Goal: Check status: Check status

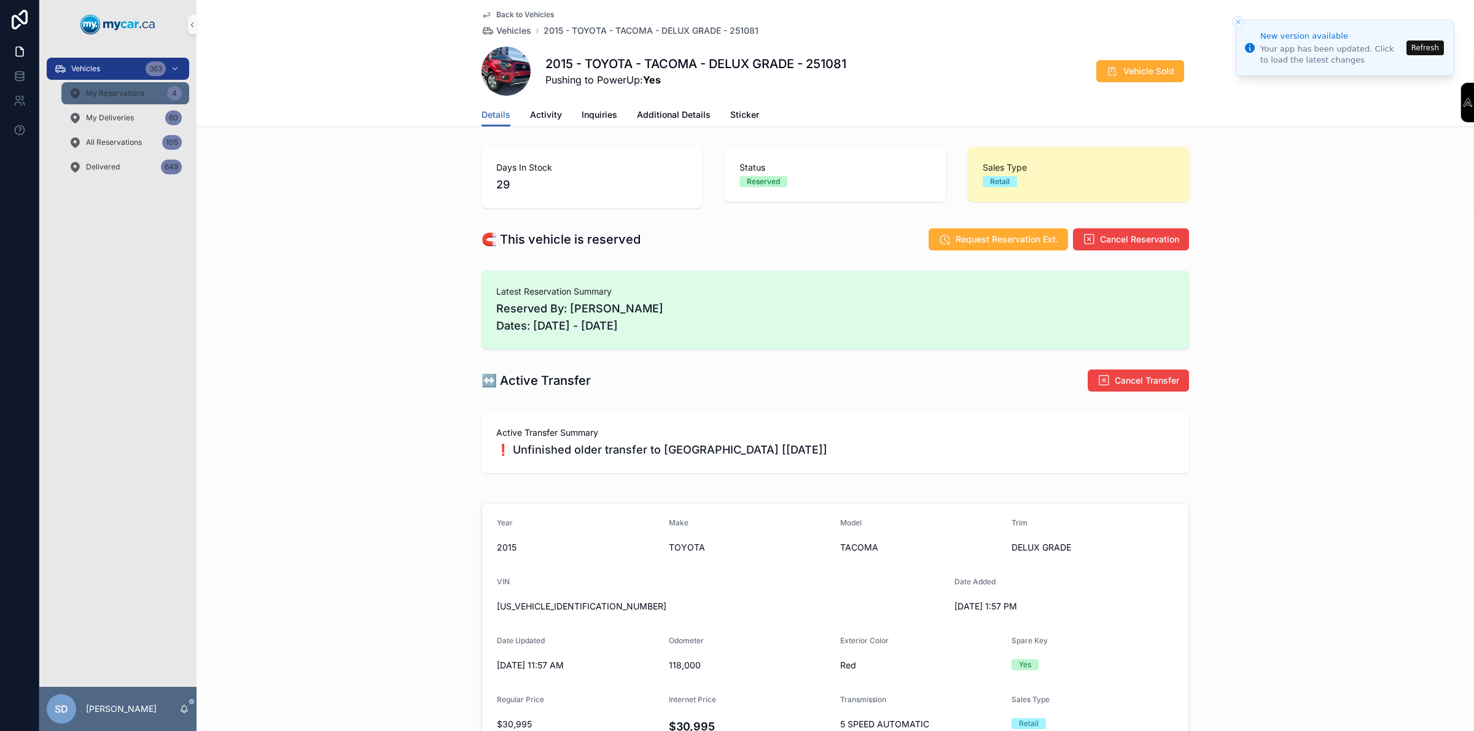
click at [139, 94] on span "My Reservations" at bounding box center [115, 93] width 58 height 10
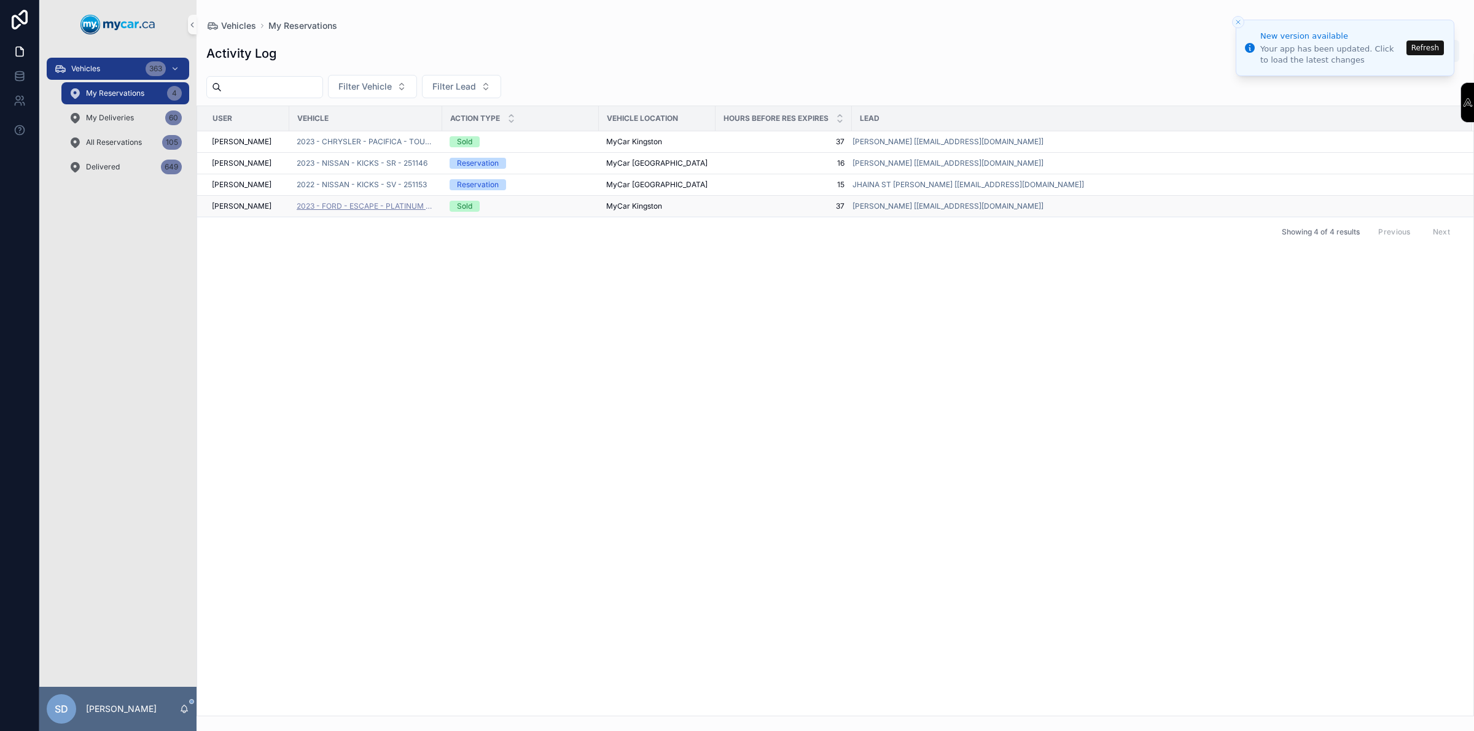
click at [384, 207] on span "2023 - FORD - ESCAPE - PLATINUM - 250943" at bounding box center [366, 206] width 138 height 10
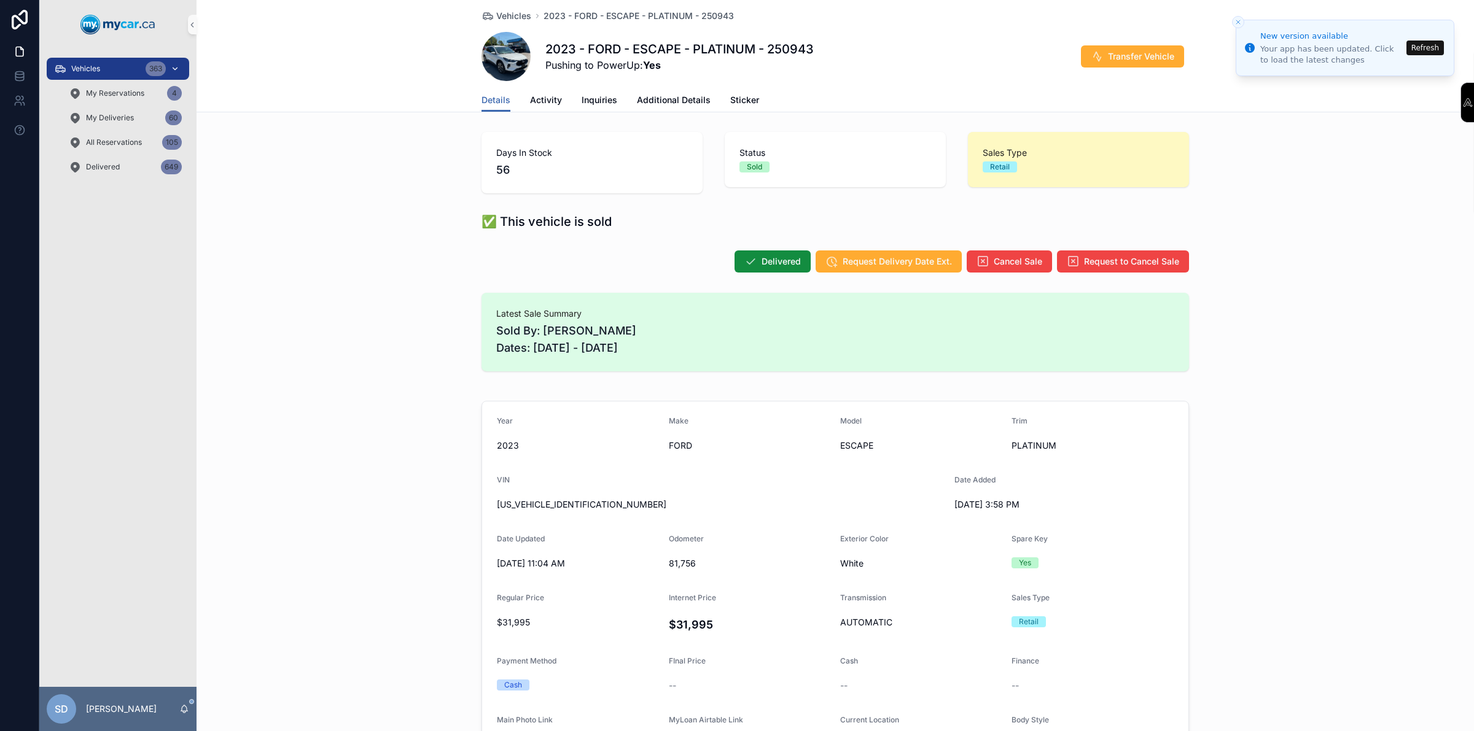
click at [117, 59] on div "Vehicles 363" at bounding box center [118, 69] width 128 height 20
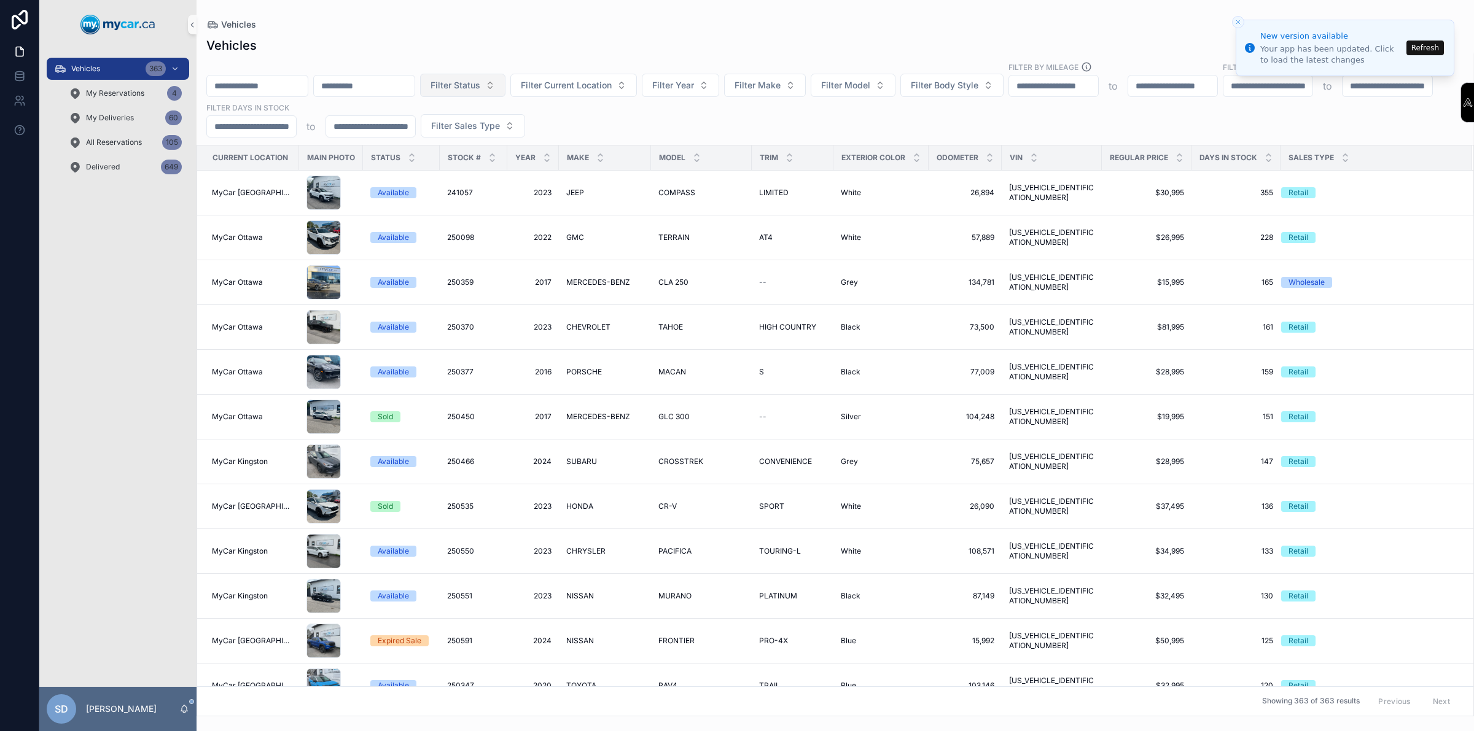
click at [505, 96] on button "Filter Status" at bounding box center [462, 85] width 85 height 23
click at [587, 91] on button "Filter Current Location" at bounding box center [573, 85] width 127 height 23
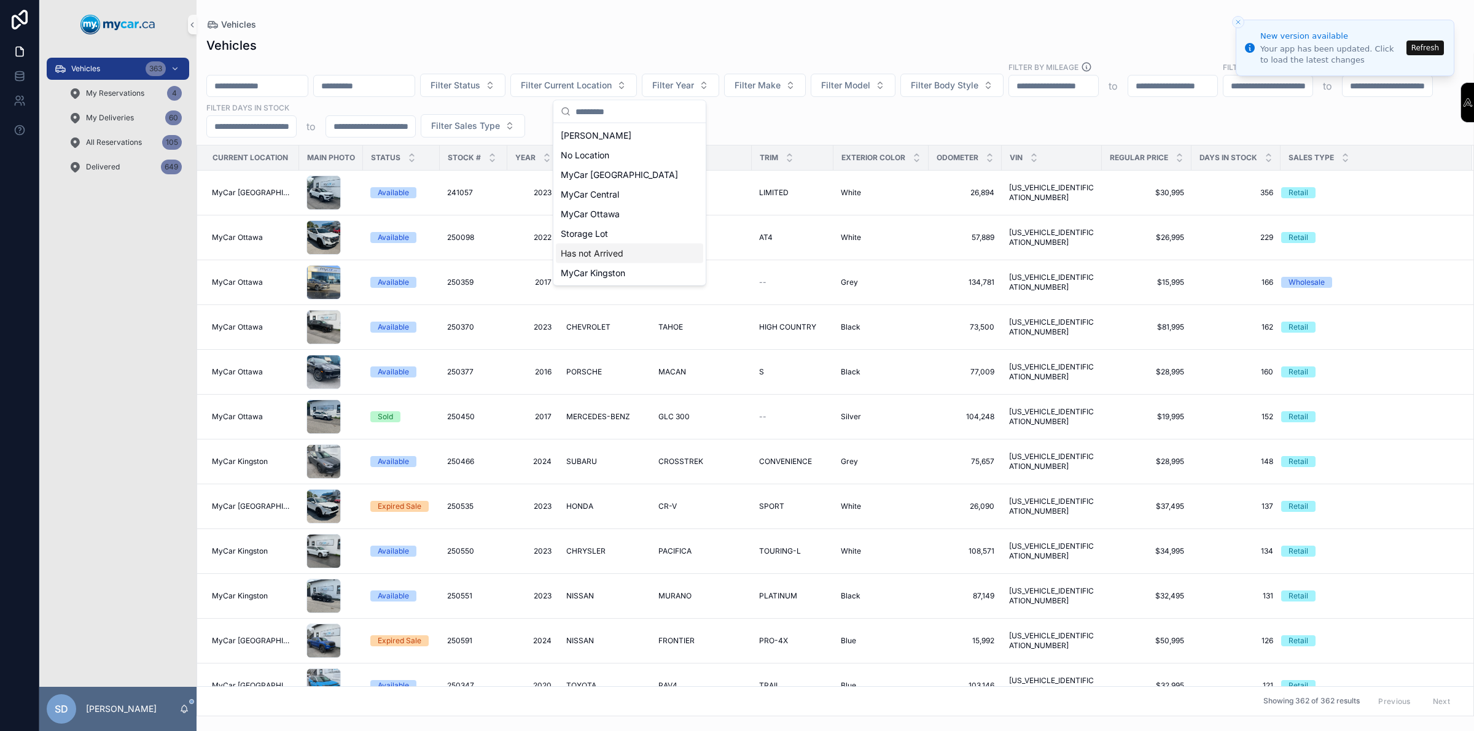
click at [593, 254] on span "Has not Arrived" at bounding box center [592, 253] width 63 height 12
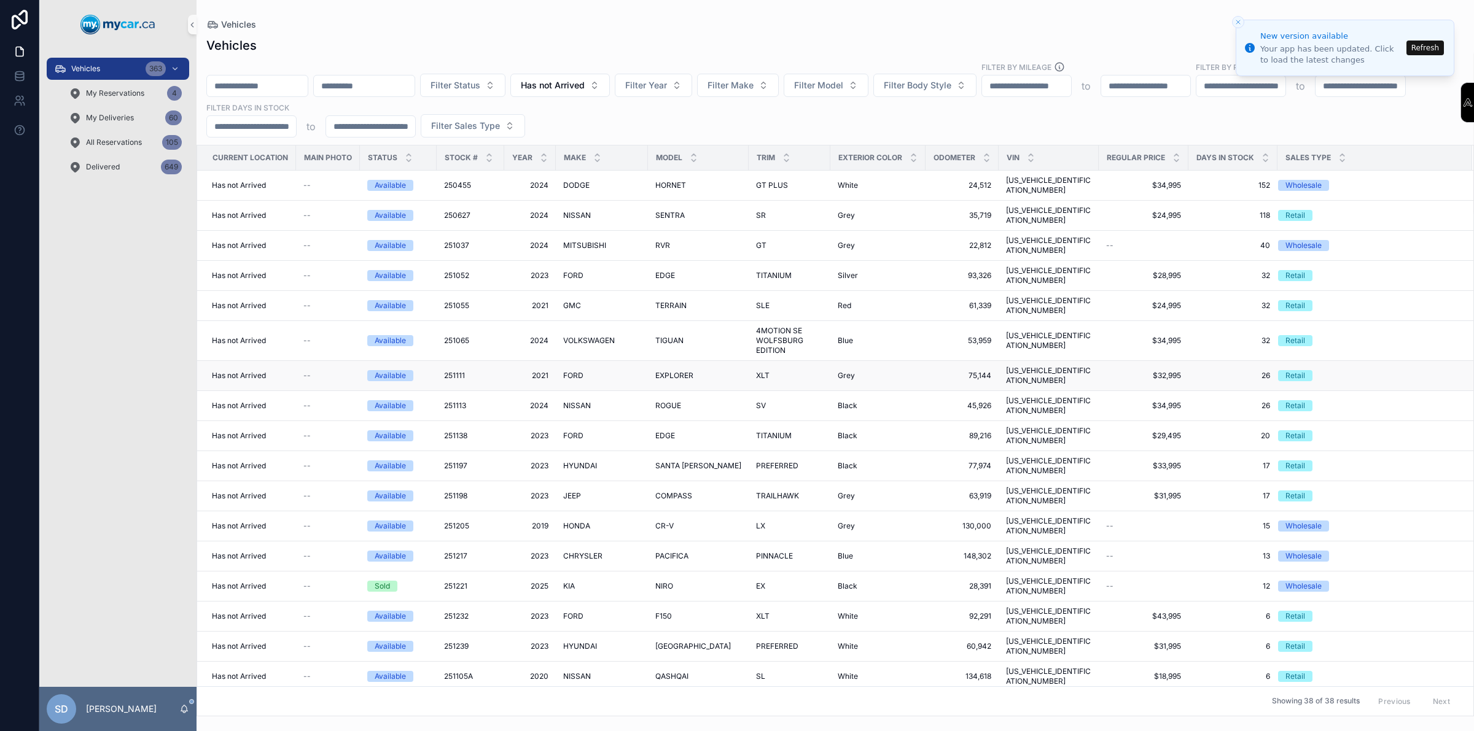
click at [381, 370] on div "Available" at bounding box center [390, 375] width 31 height 11
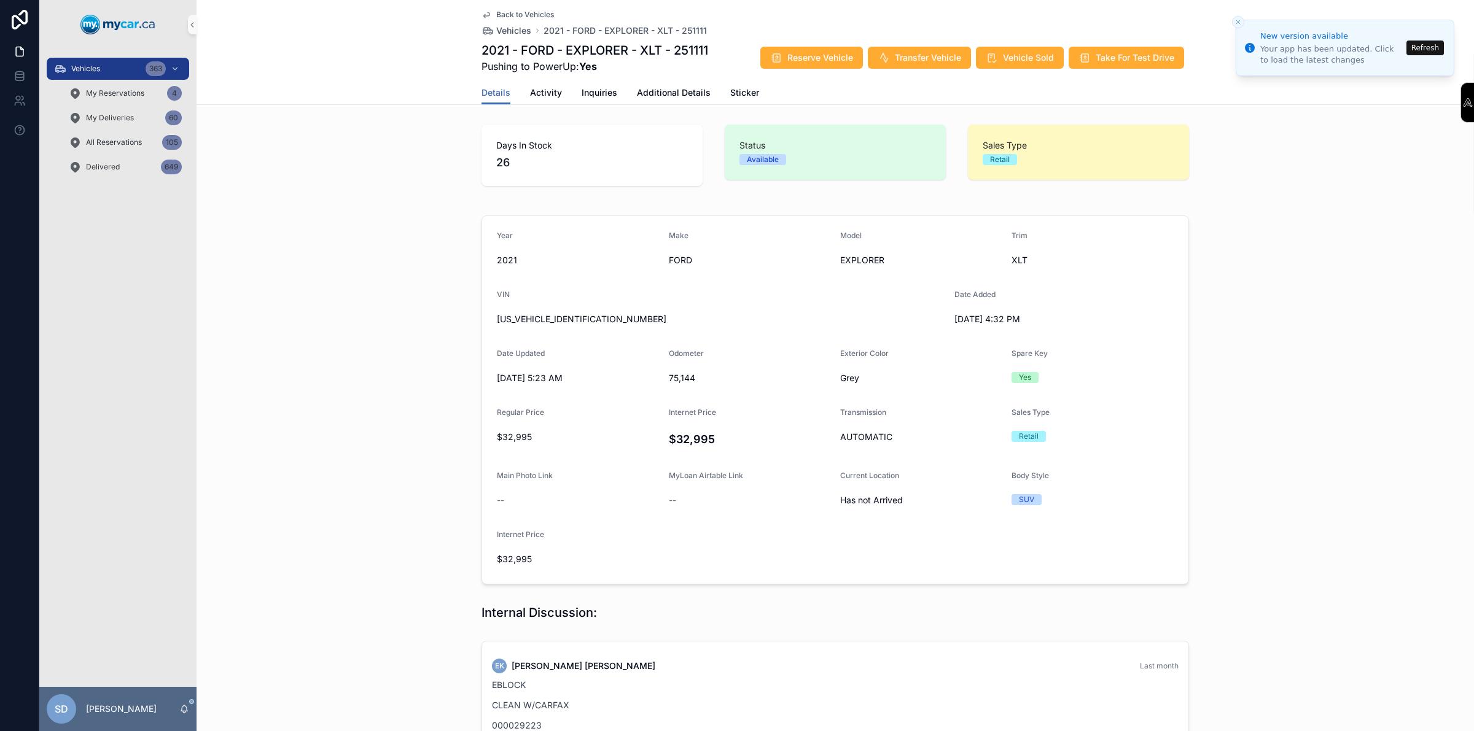
click at [537, 322] on span "[US_VEHICLE_IDENTIFICATION_NUMBER]" at bounding box center [721, 319] width 448 height 12
copy span "[US_VEHICLE_IDENTIFICATION_NUMBER]"
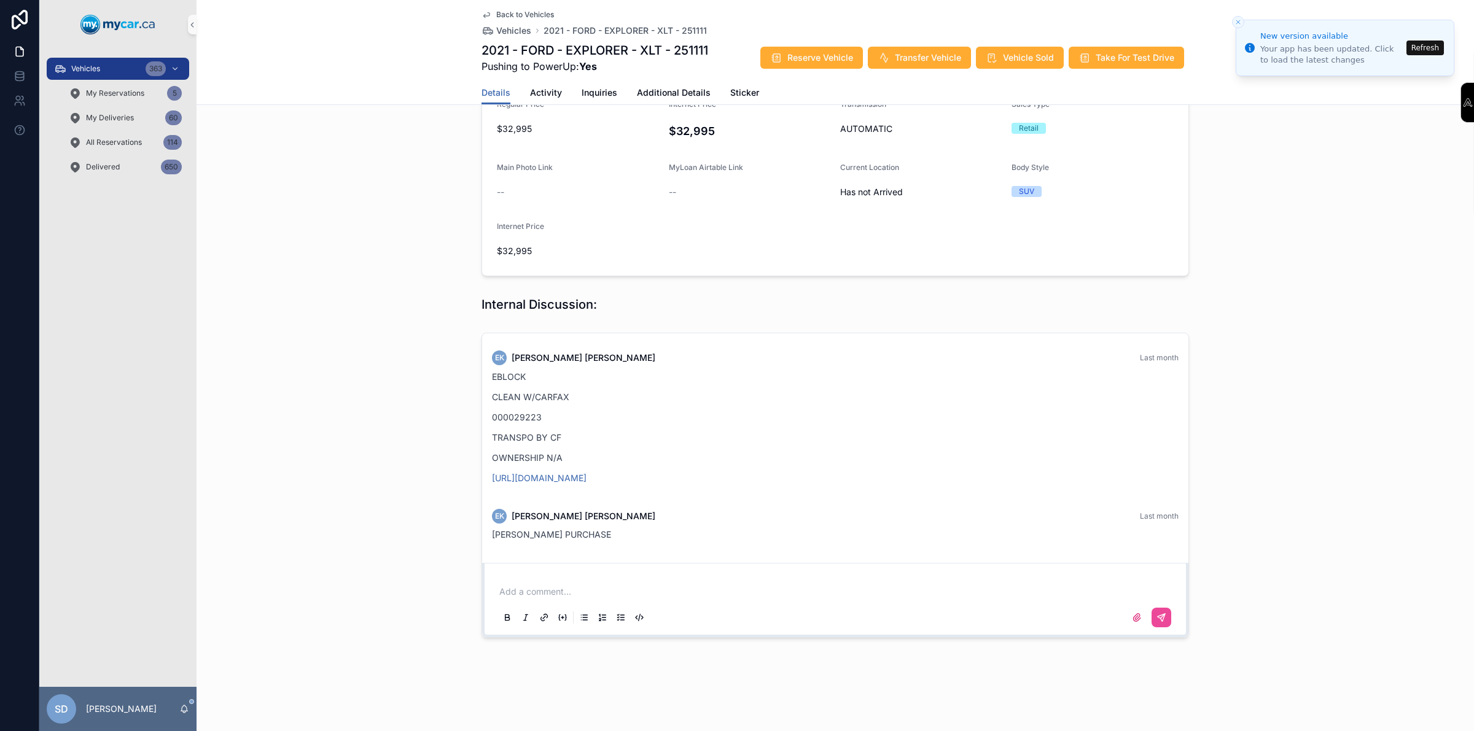
scroll to position [232, 0]
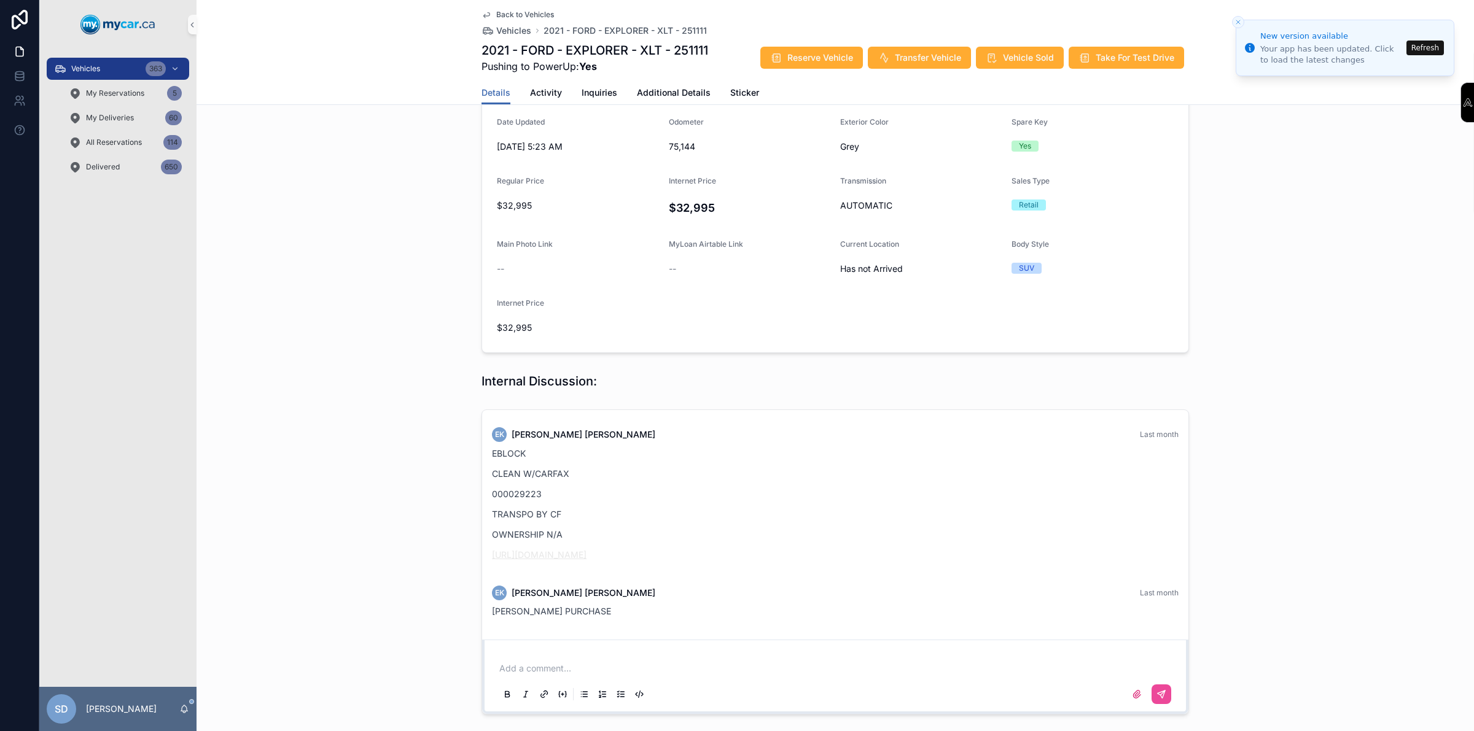
click at [587, 551] on link "[URL][DOMAIN_NAME]" at bounding box center [539, 555] width 95 height 10
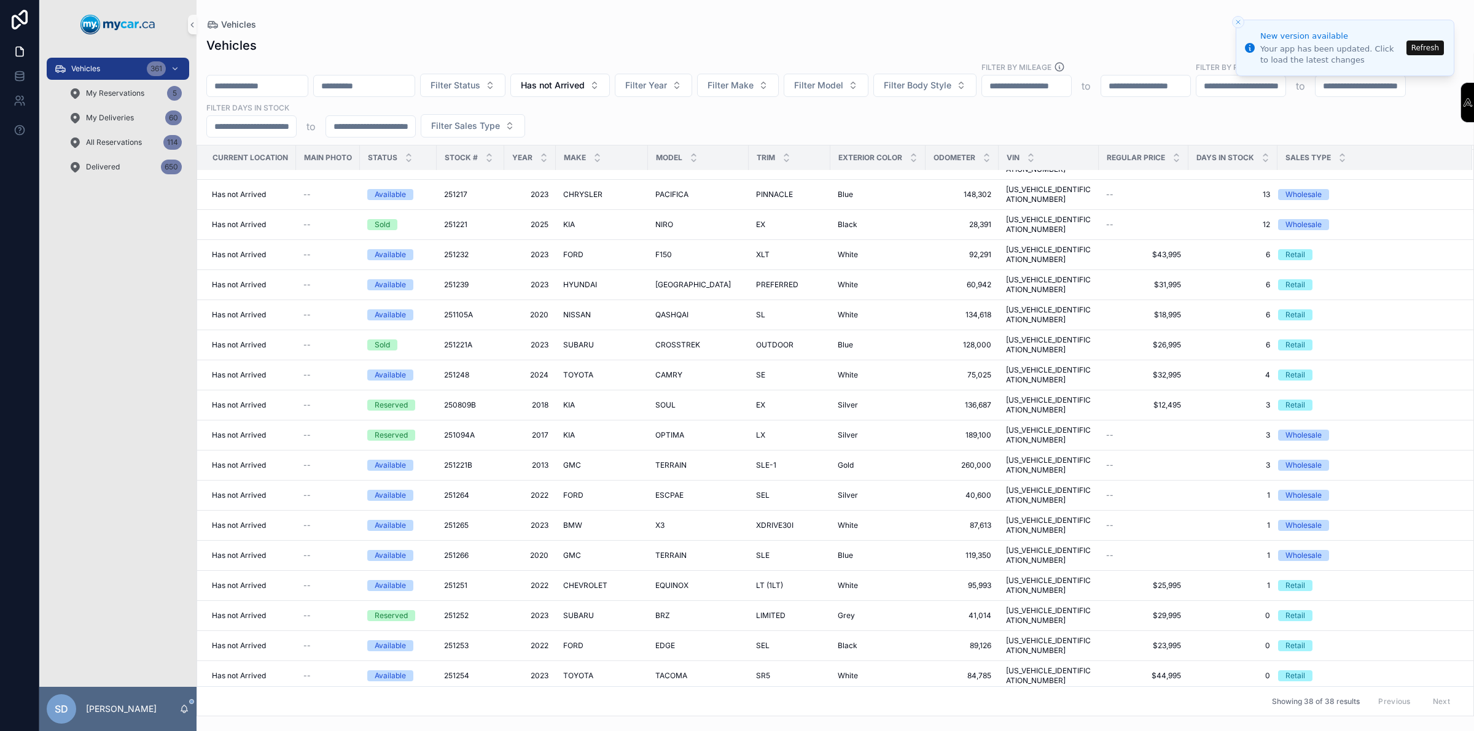
scroll to position [330, 0]
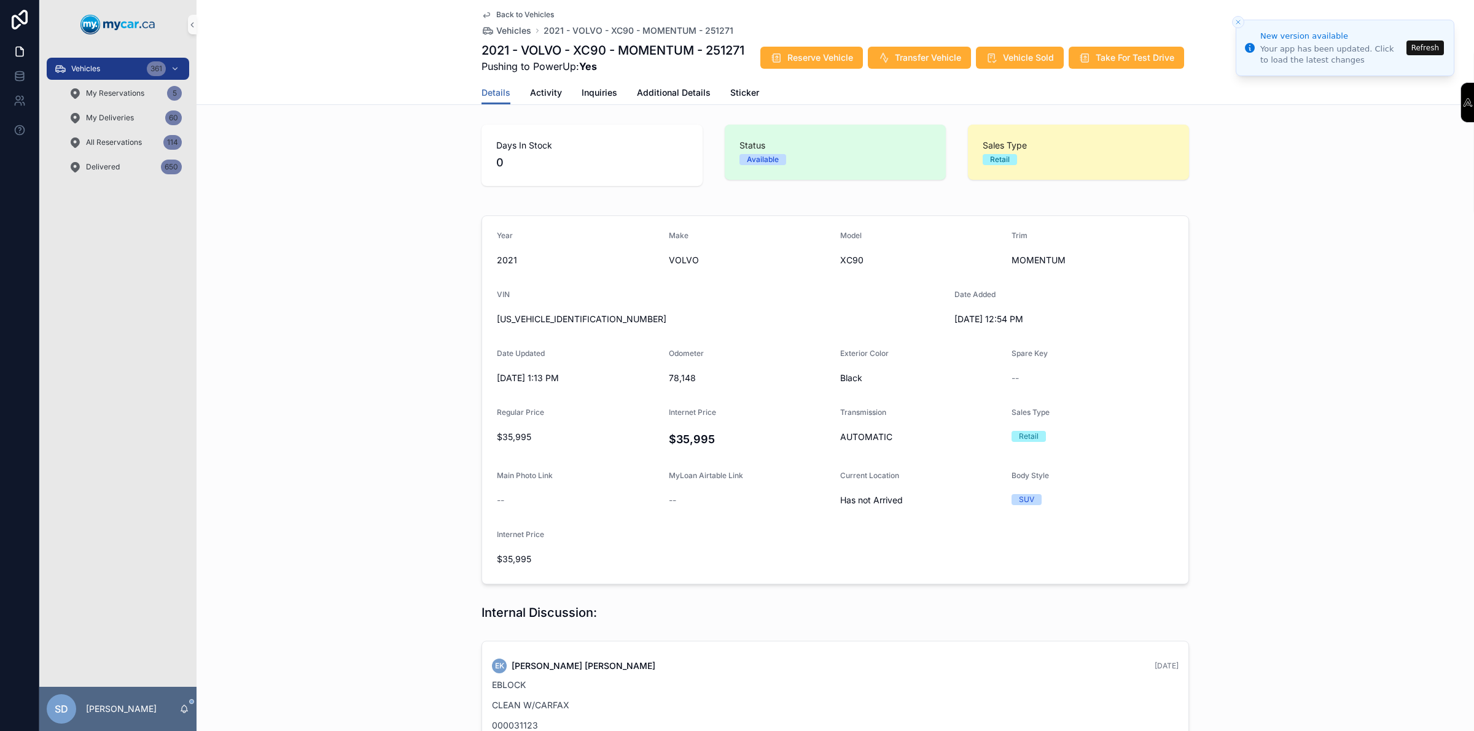
click at [527, 318] on span "[US_VEHICLE_IDENTIFICATION_NUMBER]" at bounding box center [721, 319] width 448 height 12
copy span "[US_VEHICLE_IDENTIFICATION_NUMBER]"
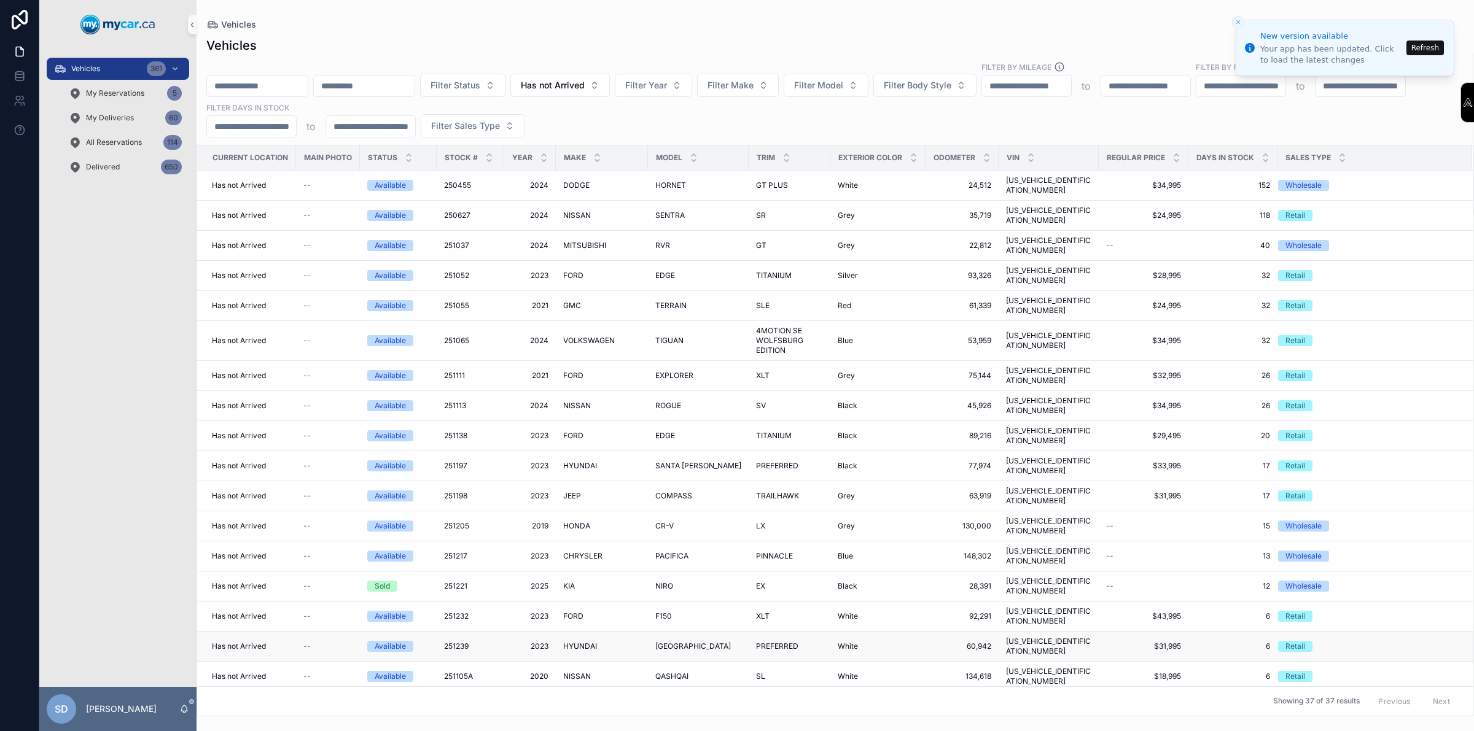
click at [403, 641] on div "Available" at bounding box center [390, 646] width 31 height 11
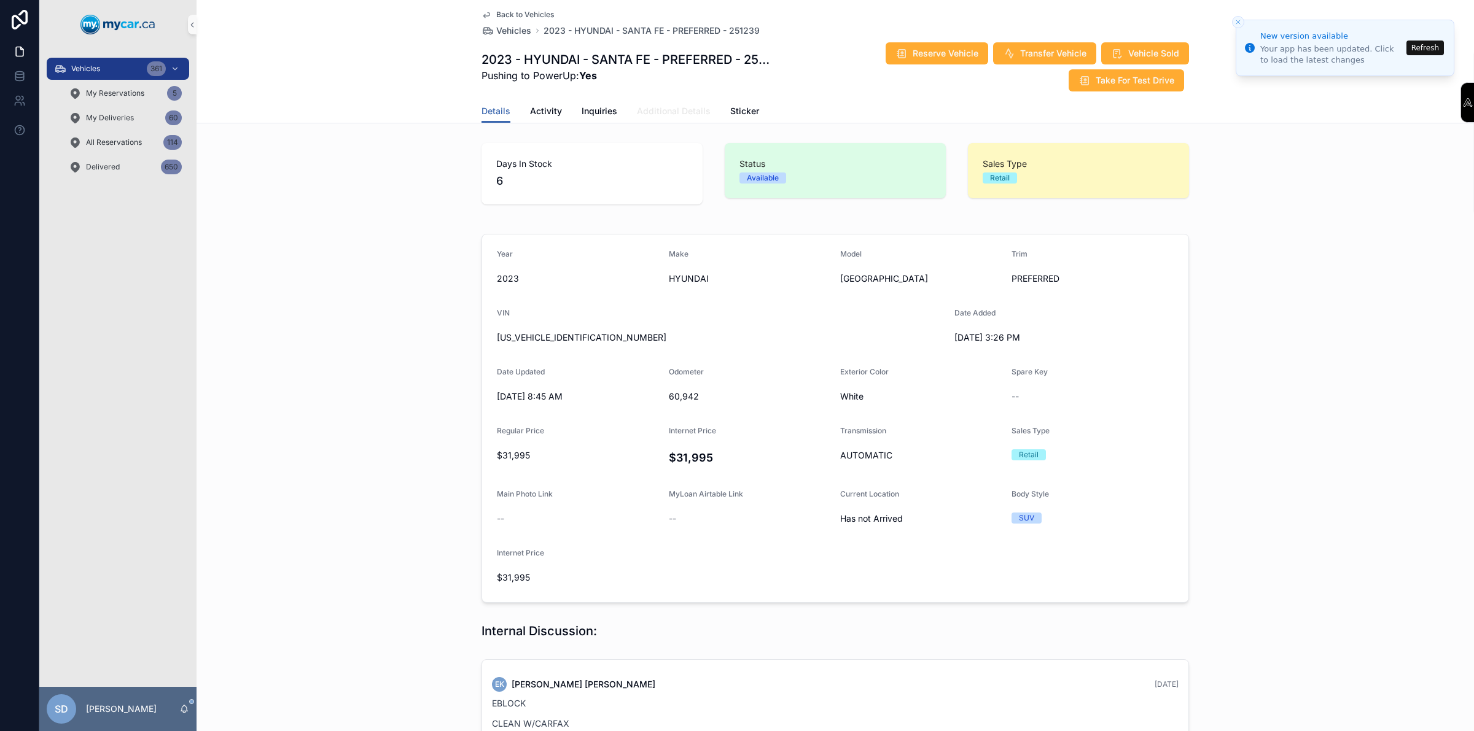
click at [667, 114] on span "Additional Details" at bounding box center [674, 111] width 74 height 12
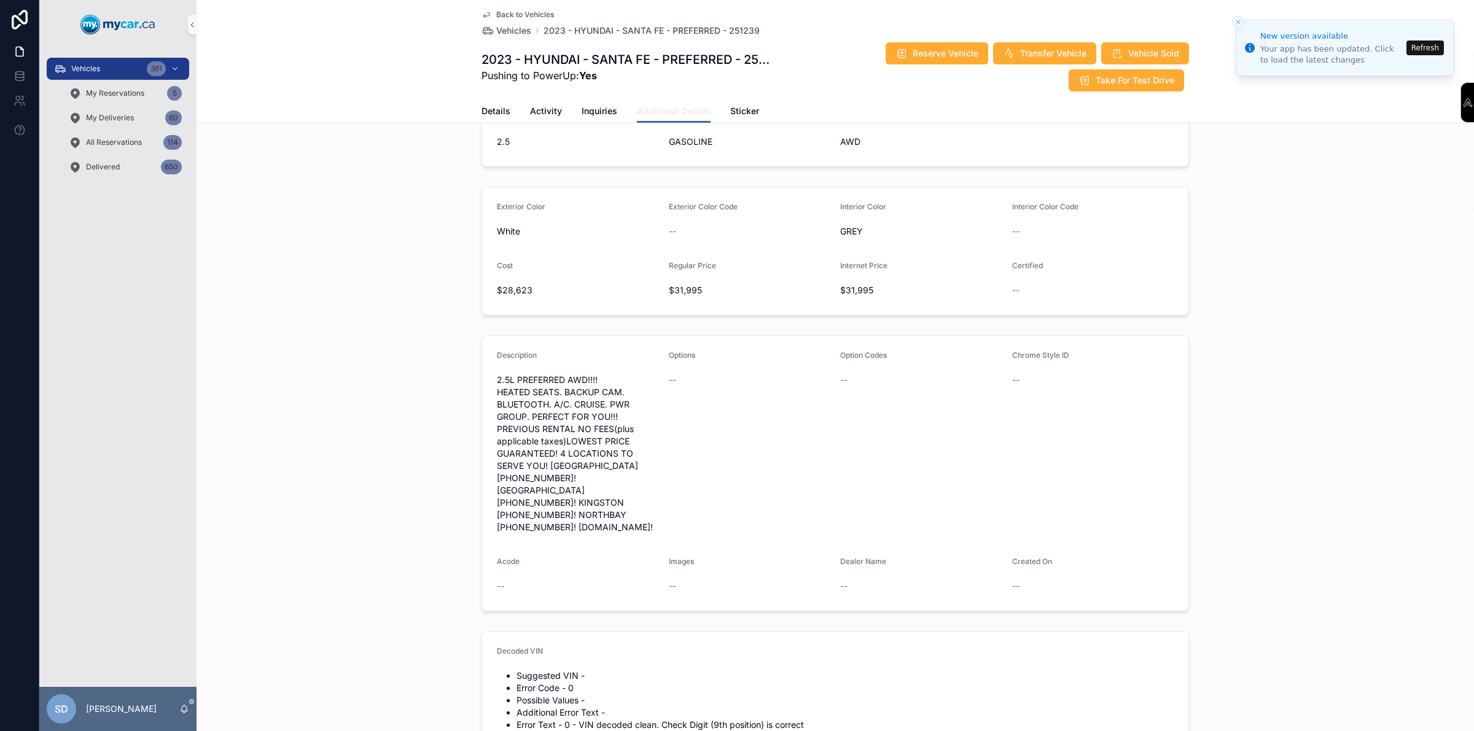
scroll to position [154, 0]
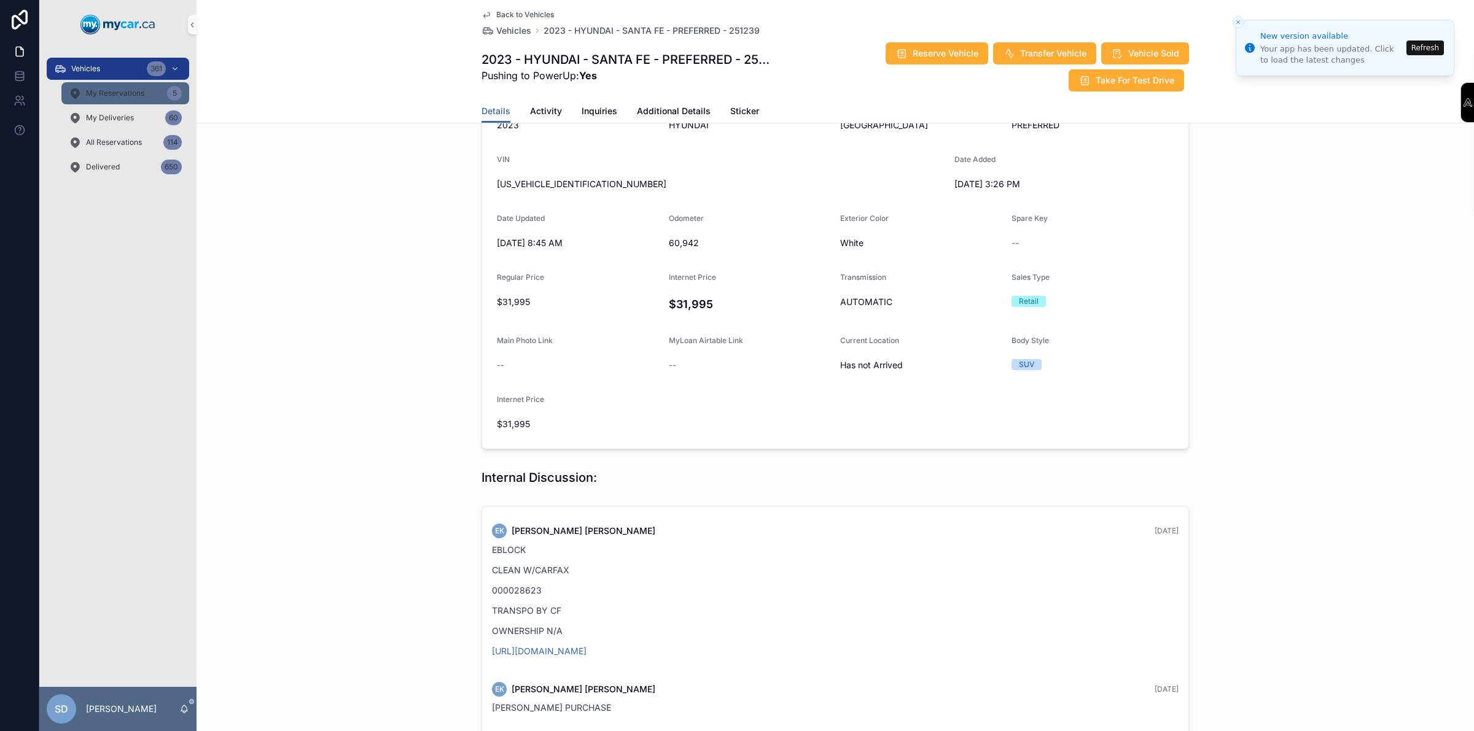
click at [126, 99] on div "My Reservations 5" at bounding box center [125, 94] width 113 height 20
